Goal: Information Seeking & Learning: Learn about a topic

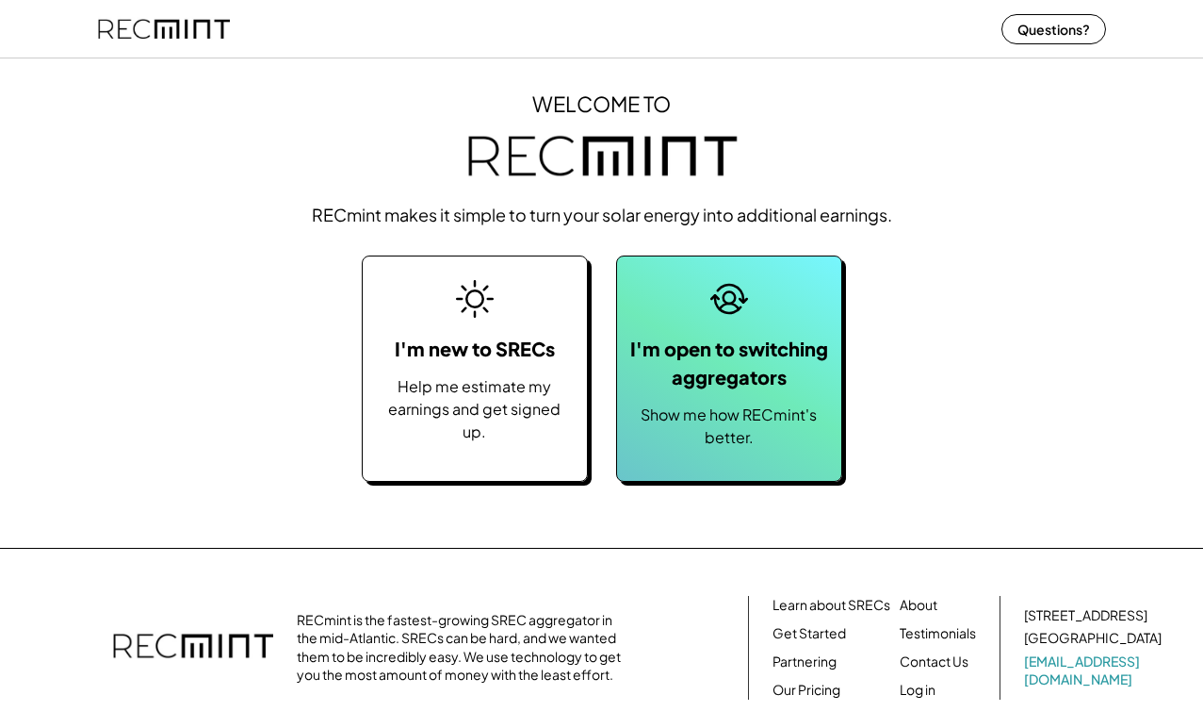
click at [748, 317] on button at bounding box center [729, 298] width 47 height 47
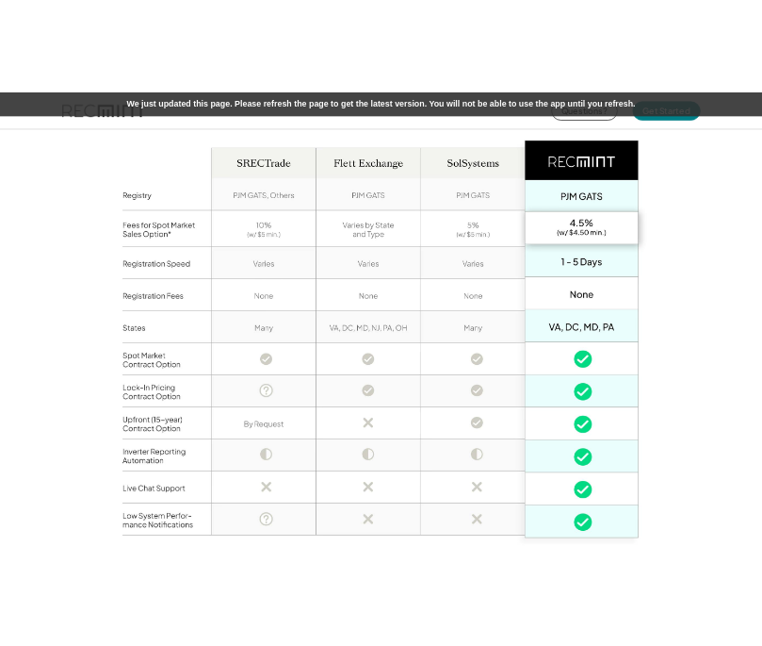
scroll to position [1186, 0]
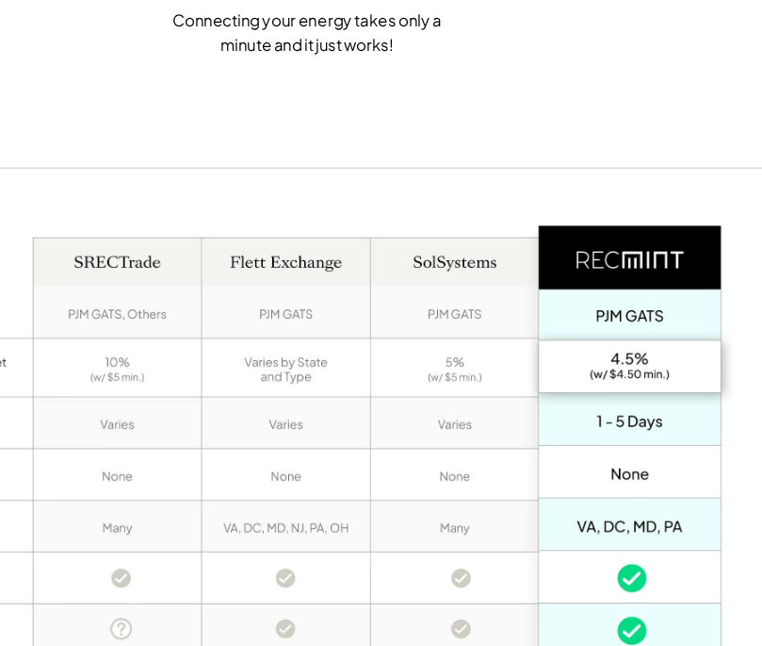
scroll to position [1323, 0]
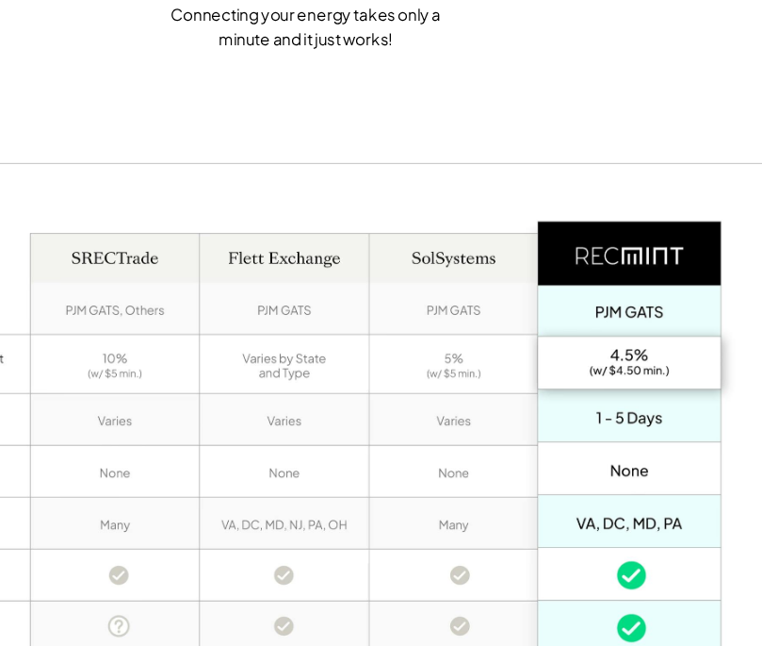
click at [403, 135] on div "Connecting your energy takes only a minute and it just works!" at bounding box center [381, 130] width 254 height 40
click at [433, 148] on div "Connecting your energy takes only a minute and it just works!" at bounding box center [381, 130] width 254 height 40
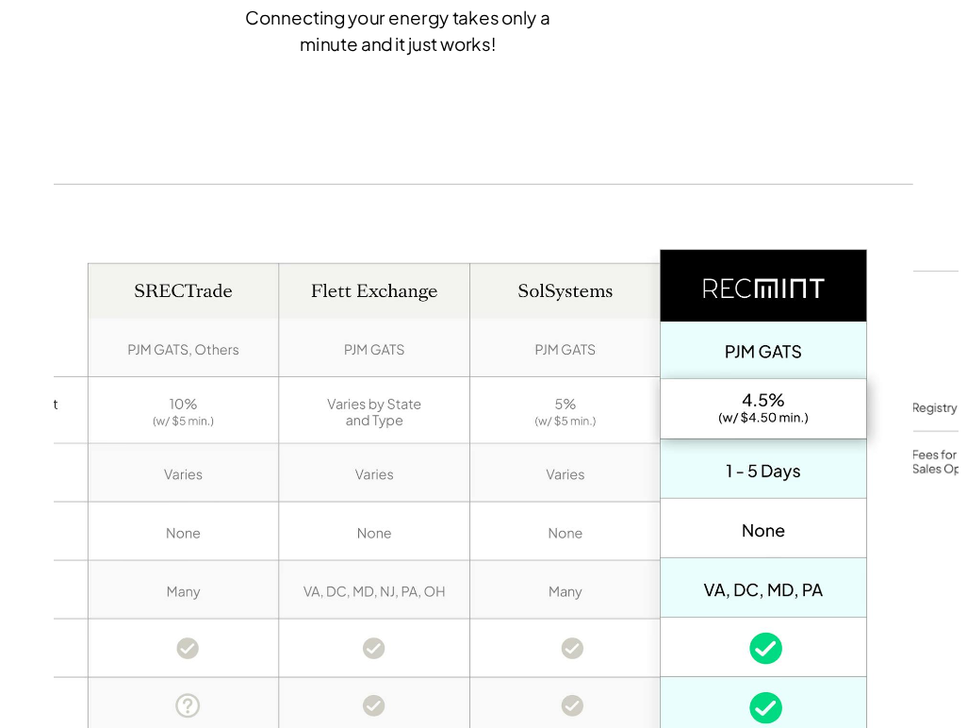
scroll to position [974, 0]
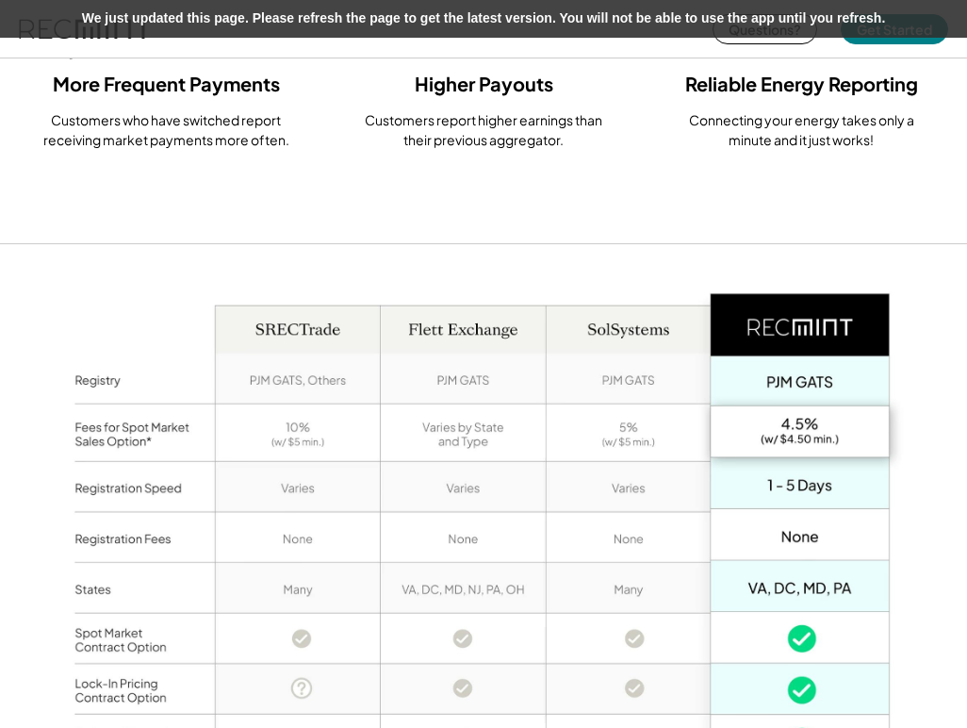
click at [520, 129] on div "Customers report higher earnings than their previous aggregator." at bounding box center [483, 130] width 254 height 40
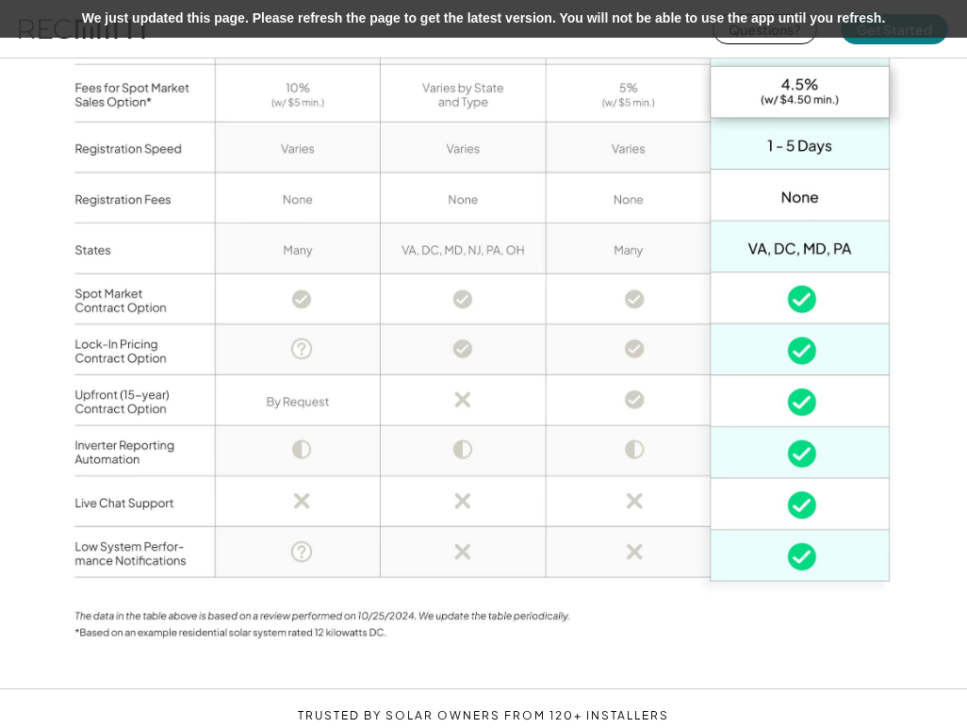
scroll to position [1315, 0]
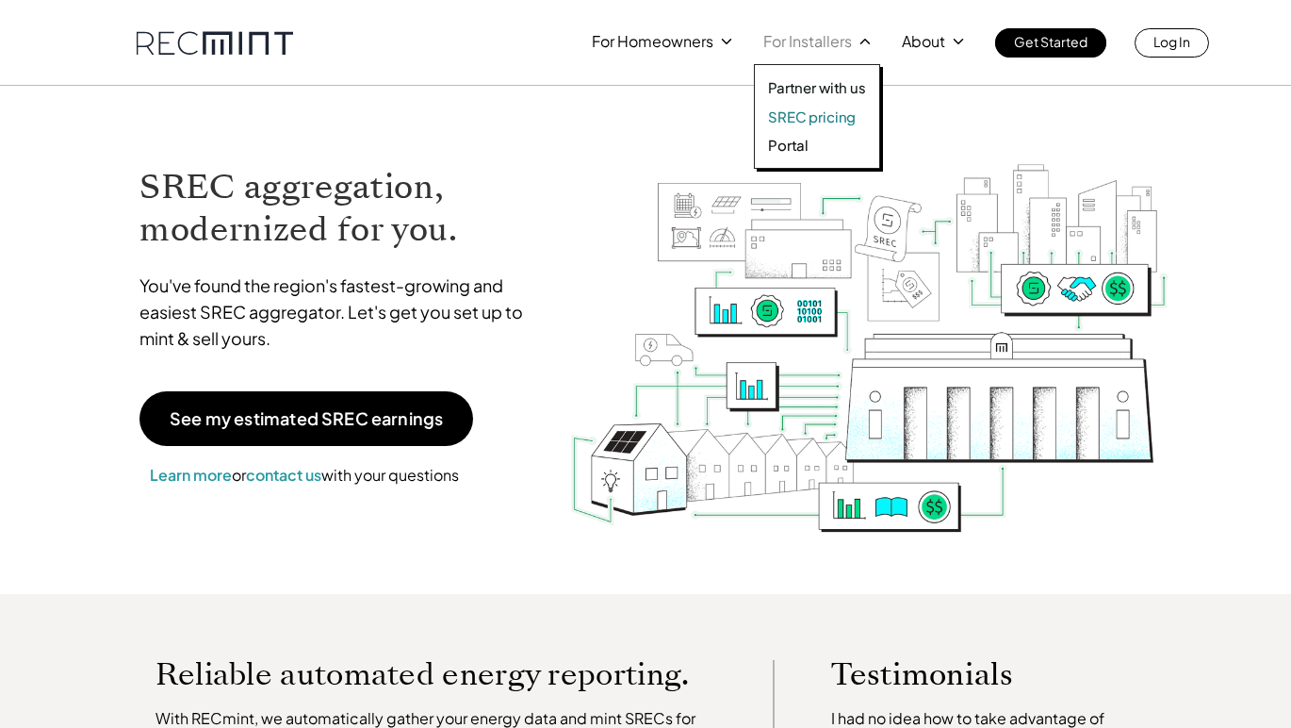
click at [825, 114] on p "SREC pricing" at bounding box center [812, 116] width 88 height 19
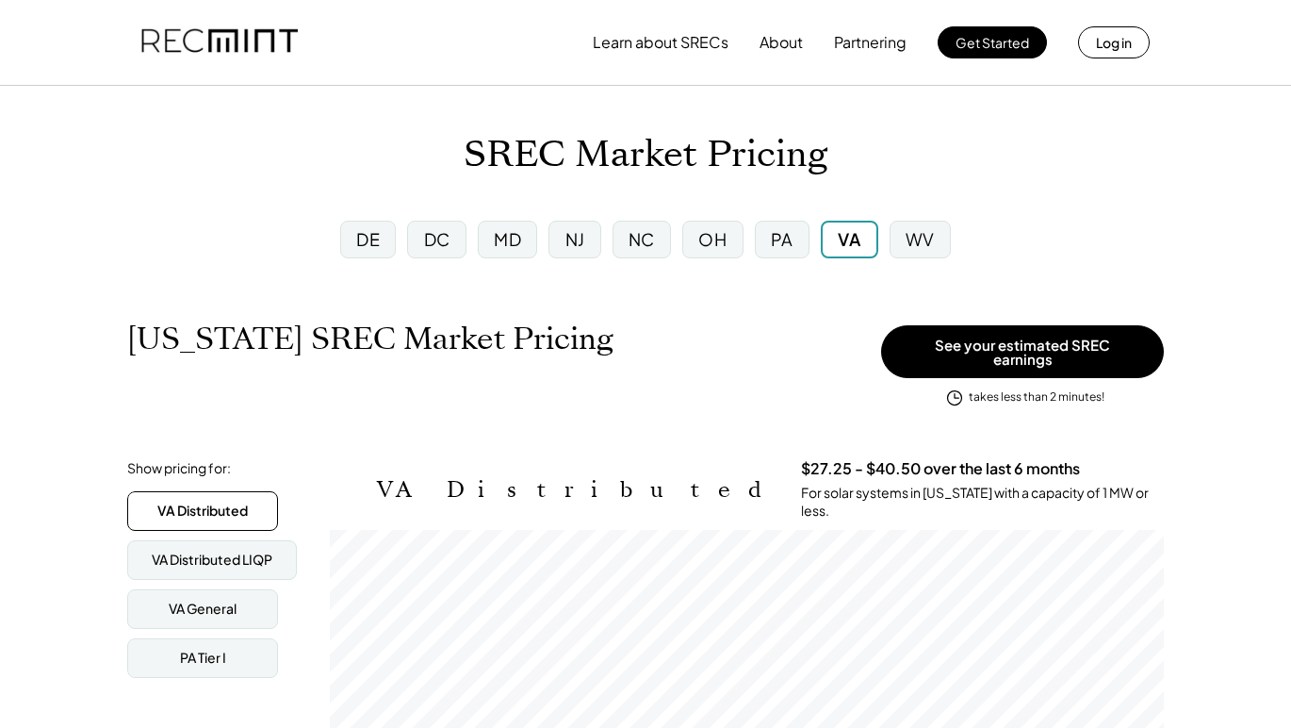
scroll to position [311, 834]
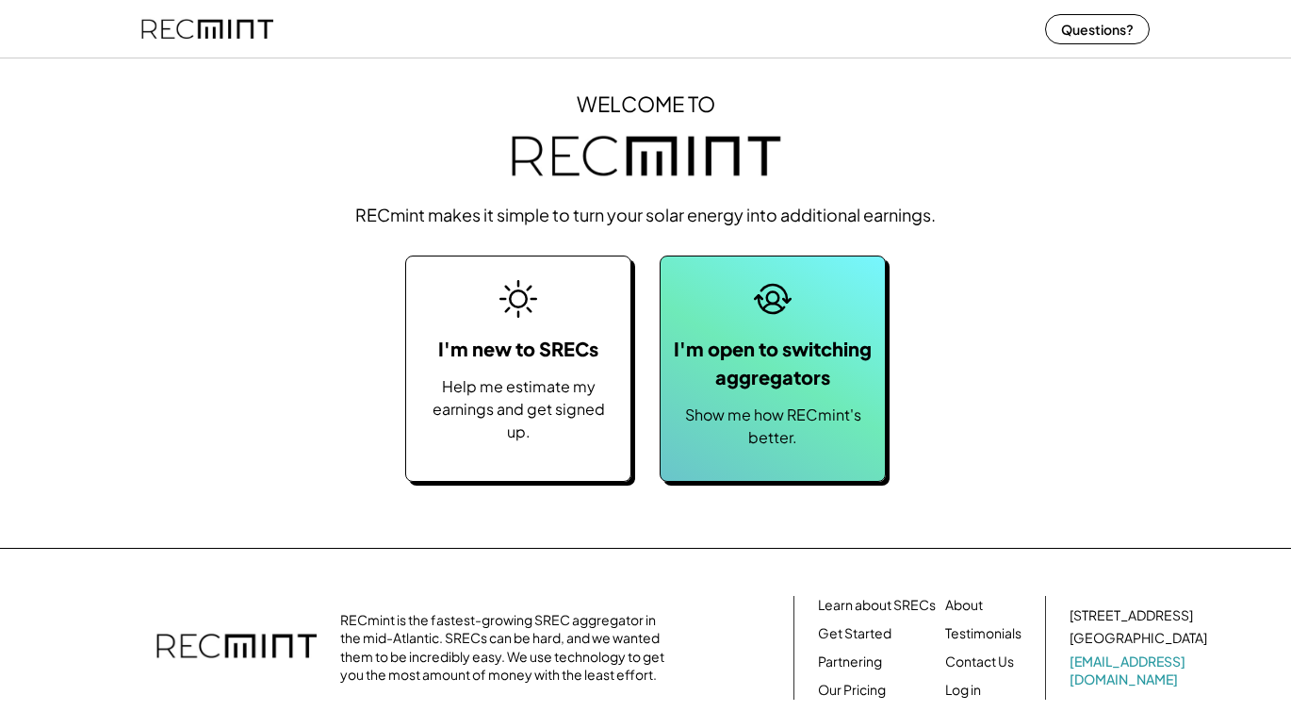
click at [801, 385] on div "I'm open to switching aggregators" at bounding box center [772, 363] width 205 height 57
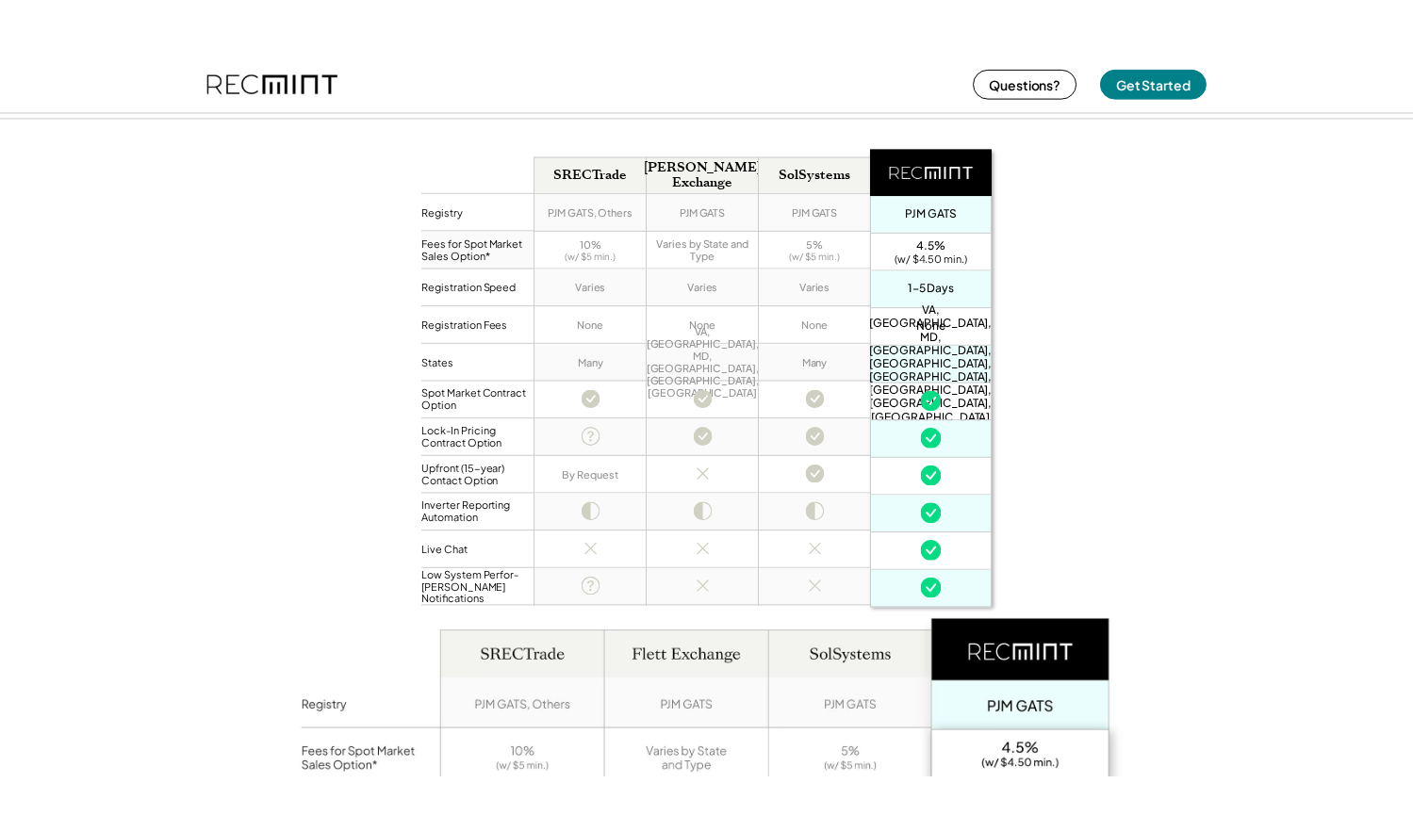
scroll to position [1156, 0]
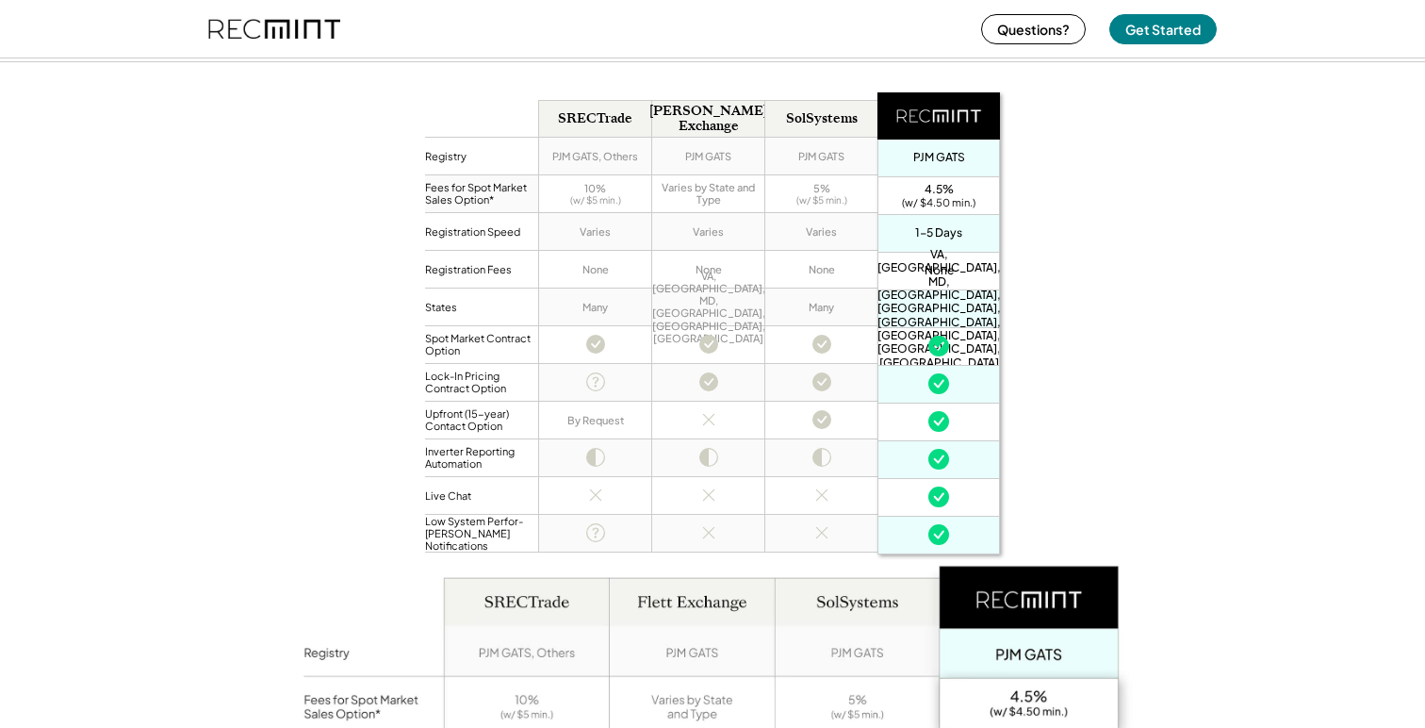
click at [1085, 417] on div "Registry Fees for Spot Market Sales Option* Registration Speed Registration Fee…" at bounding box center [712, 680] width 1425 height 1238
